Goal: Find specific page/section: Find specific page/section

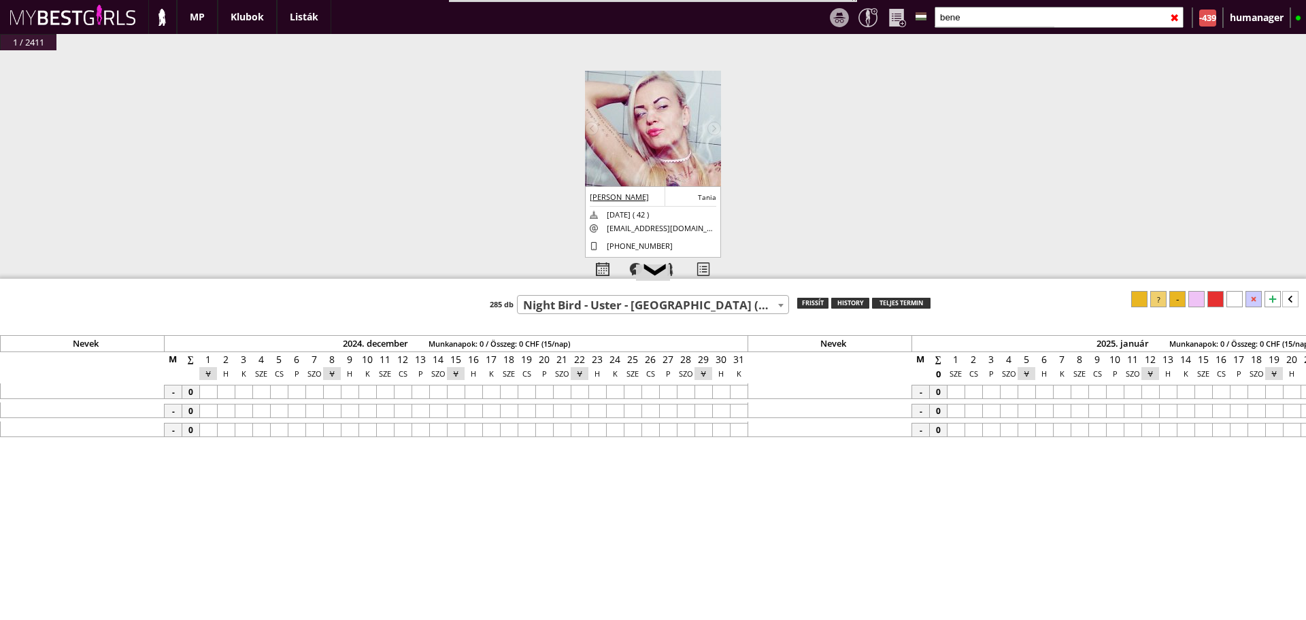
select select "510"
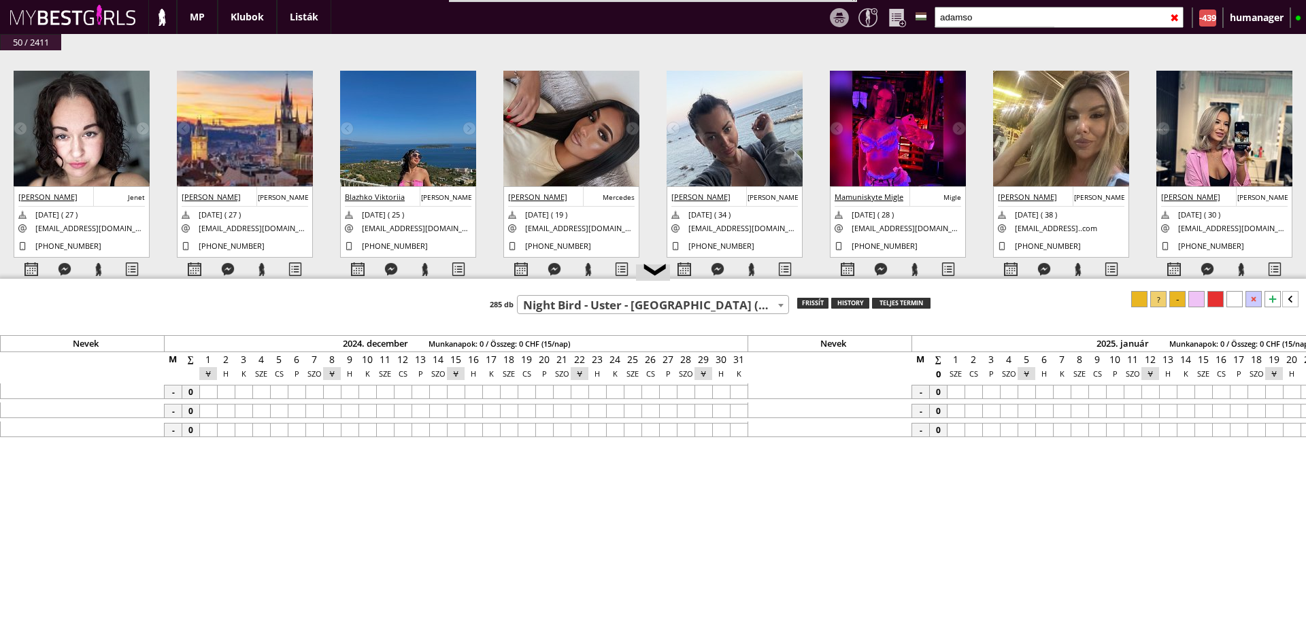
scroll to position [0, 6433]
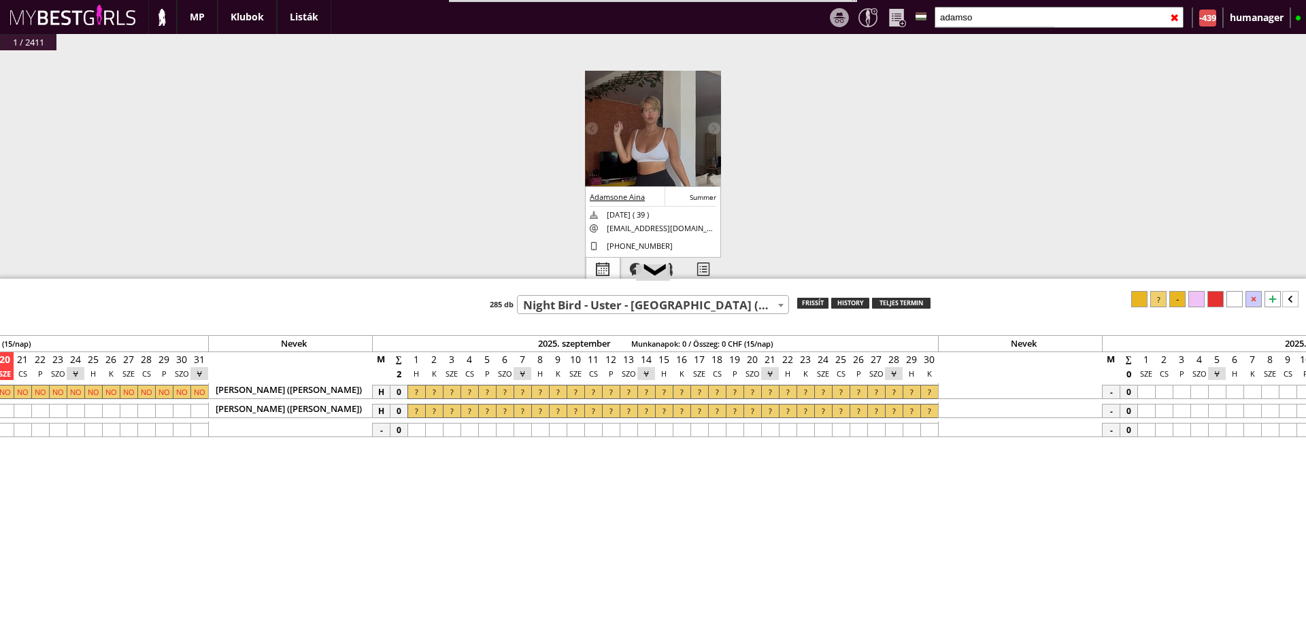
type input "adamso"
click at [600, 268] on div at bounding box center [602, 270] width 33 height 24
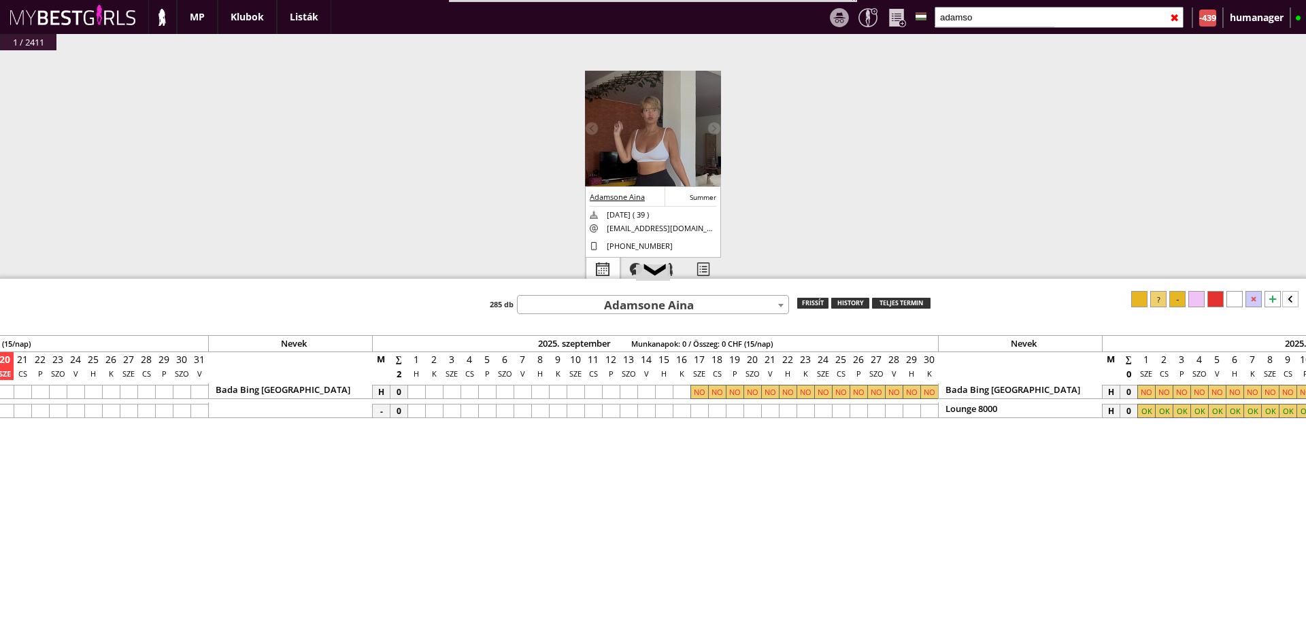
select select "0"
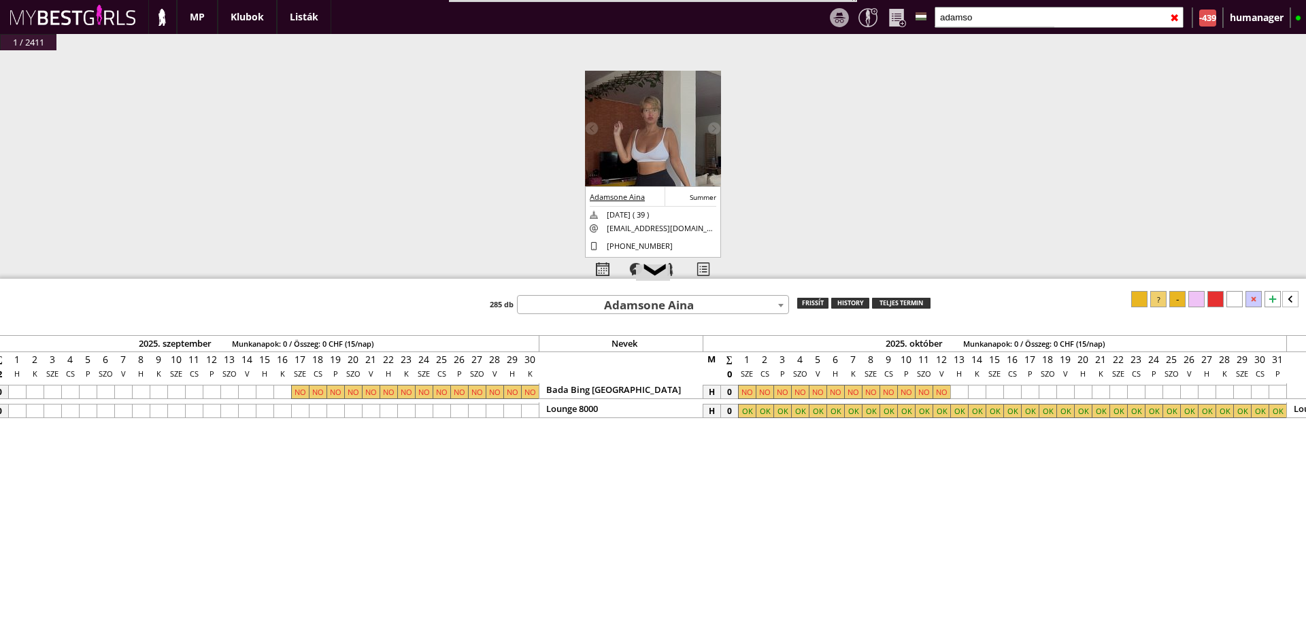
scroll to position [0, 6939]
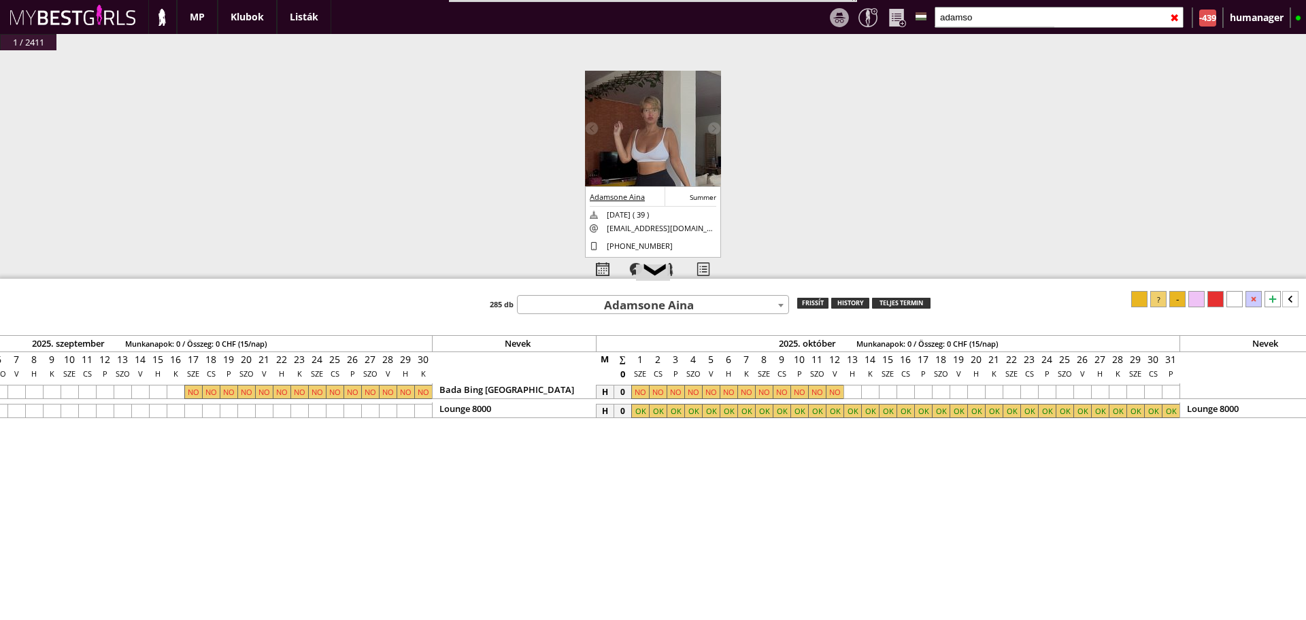
click at [968, 22] on input "adamso" at bounding box center [1059, 17] width 249 height 21
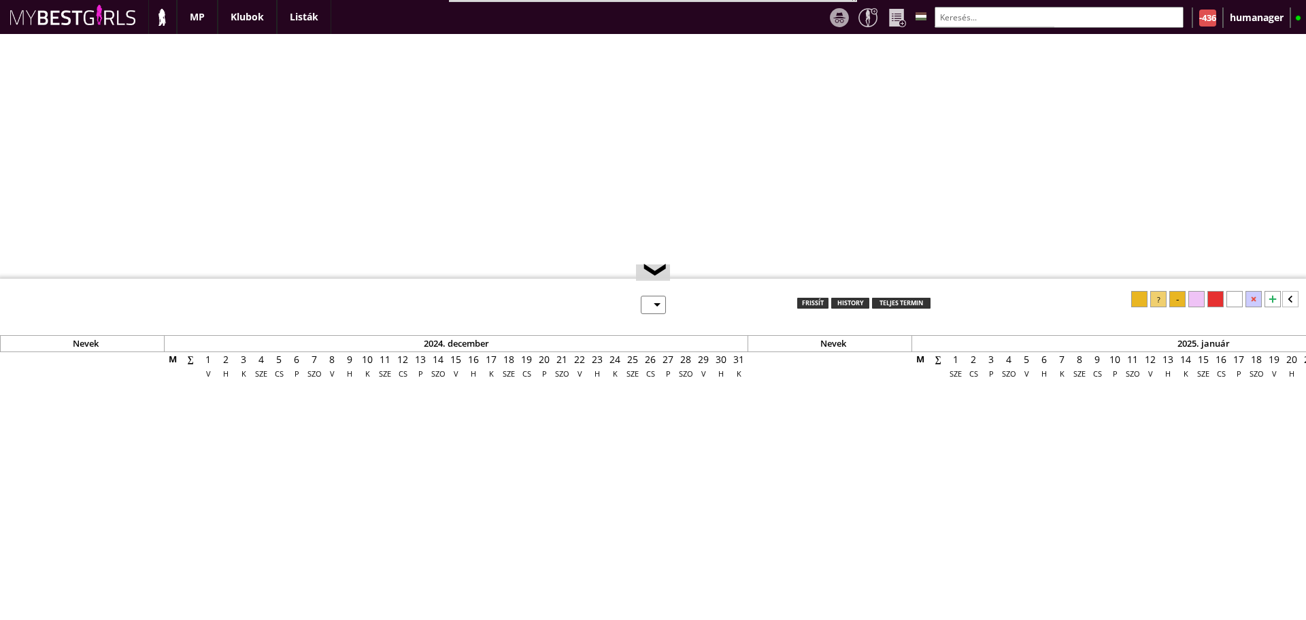
select select "0"
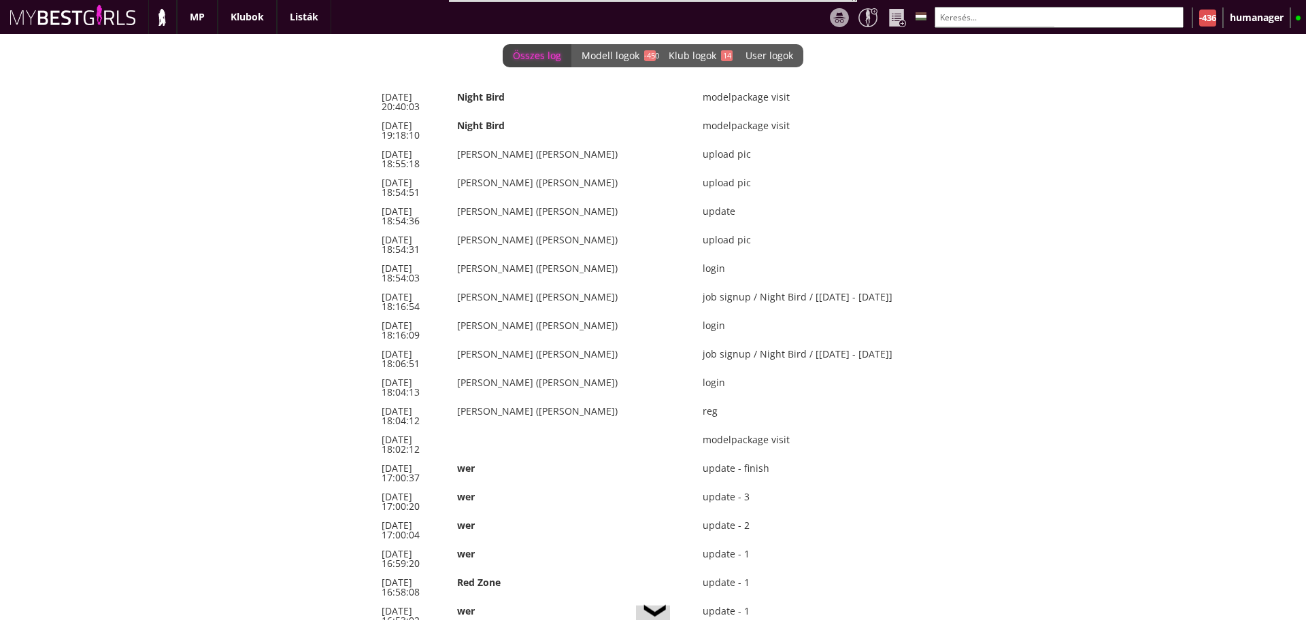
scroll to position [0, 5784]
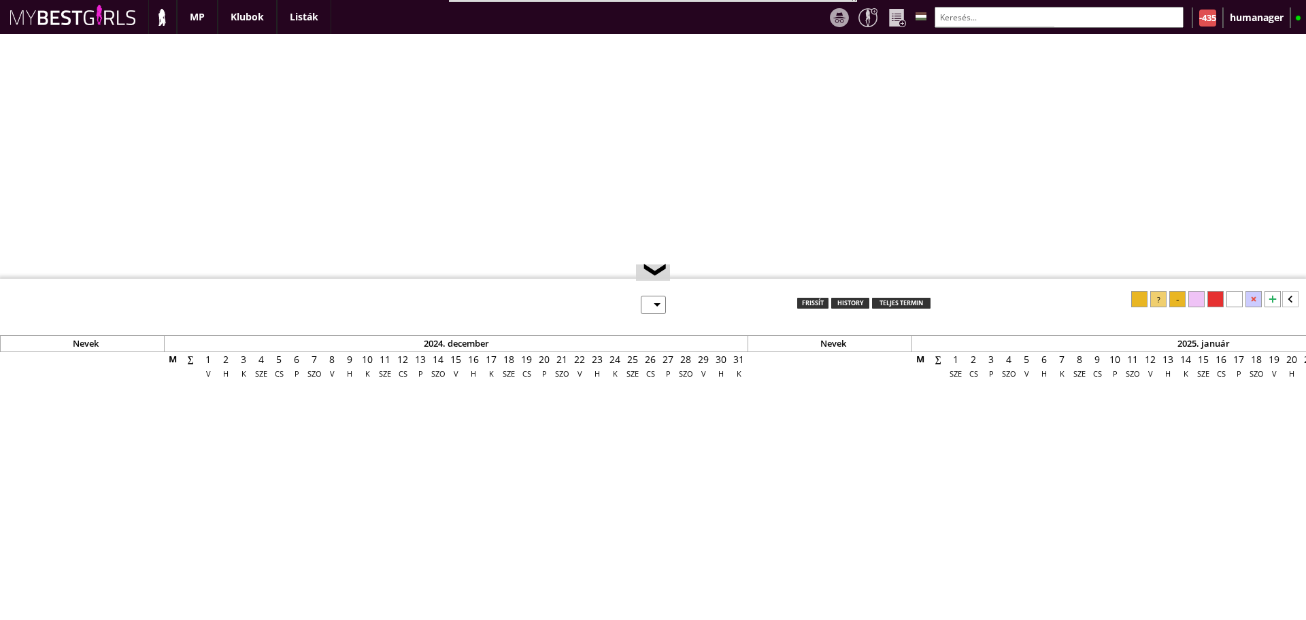
select select "0"
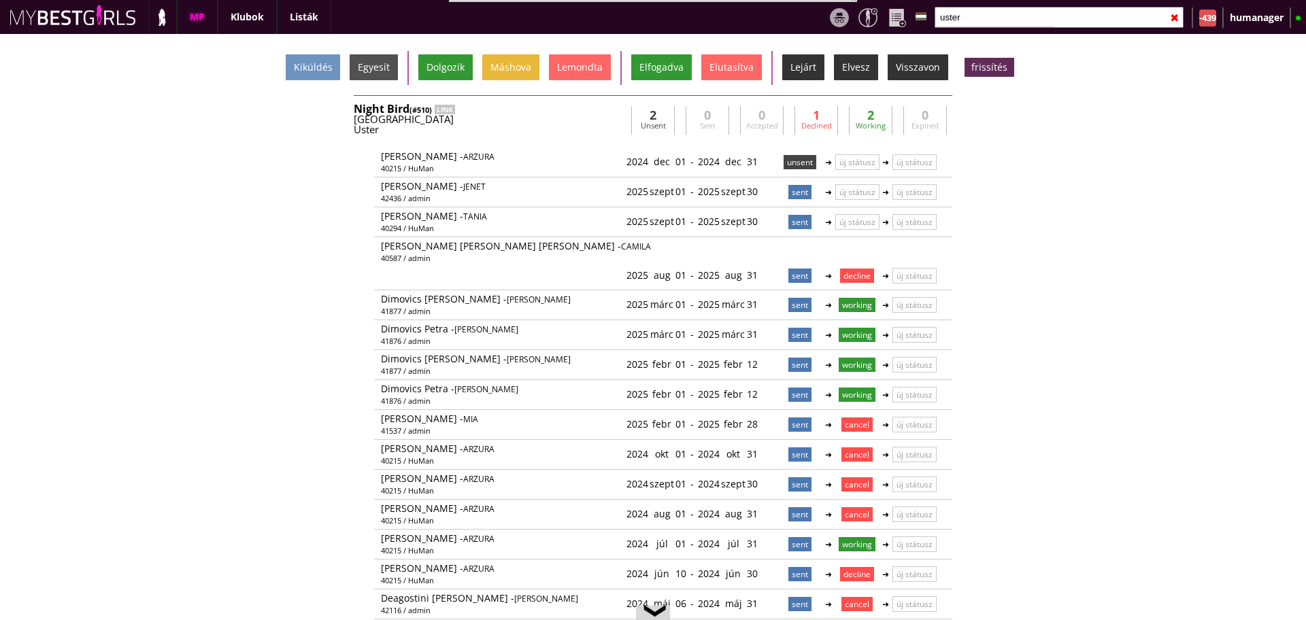
scroll to position [30, 0]
